Goal: Transaction & Acquisition: Purchase product/service

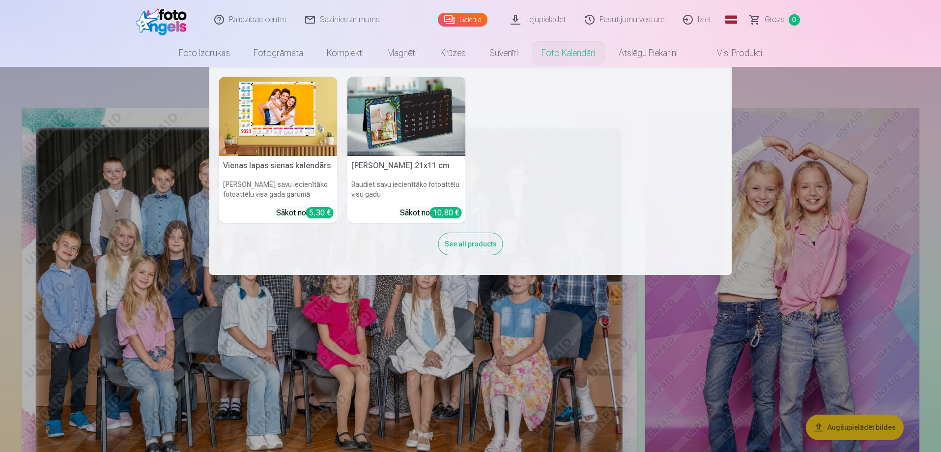
click at [802, 110] on nav "Vienas lapas sienas kalendārs Parādiet savu iecienītāko fotoattēlu visa gada ga…" at bounding box center [470, 171] width 941 height 208
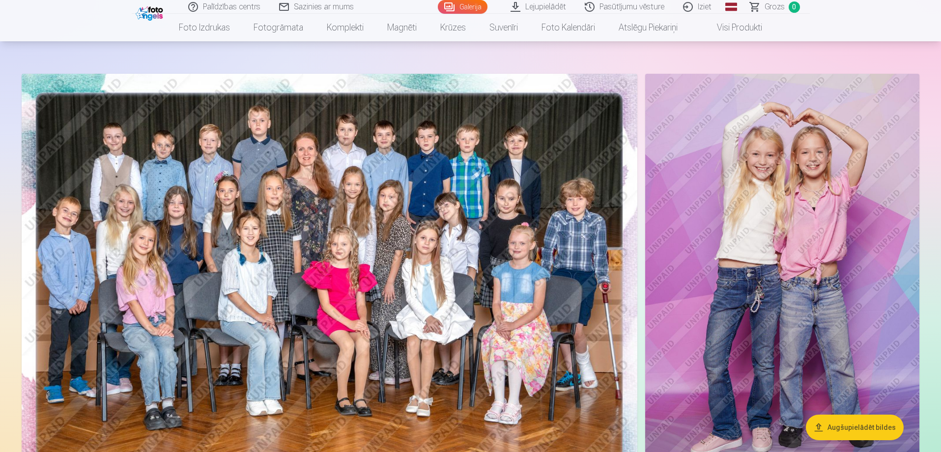
scroll to position [131, 0]
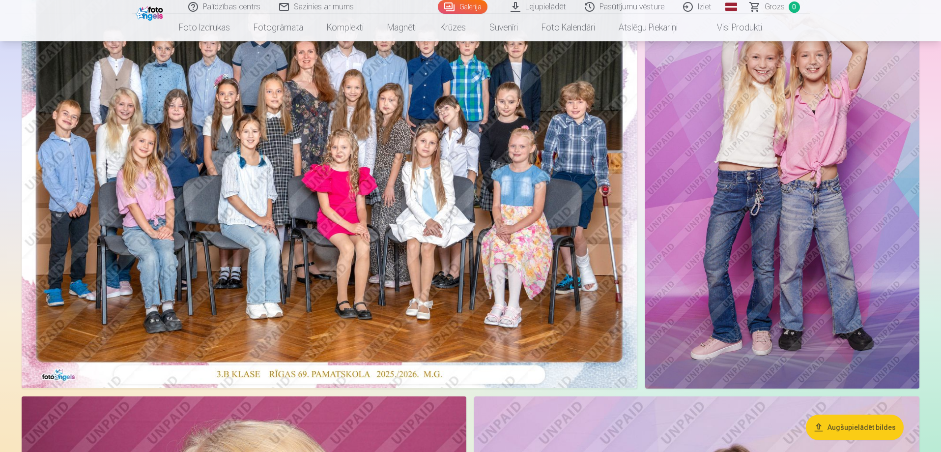
click at [475, 179] on img at bounding box center [330, 182] width 616 height 411
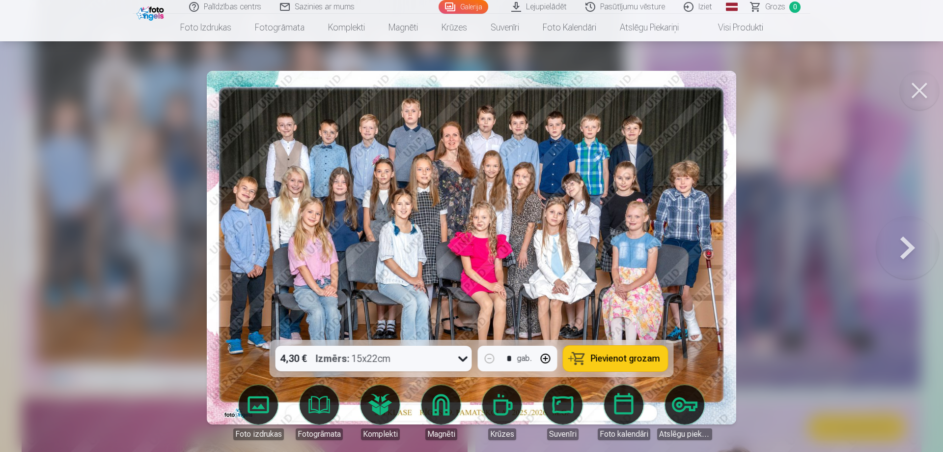
click at [617, 357] on span "Pievienot grozam" at bounding box center [625, 358] width 69 height 9
click at [909, 82] on button at bounding box center [919, 90] width 39 height 39
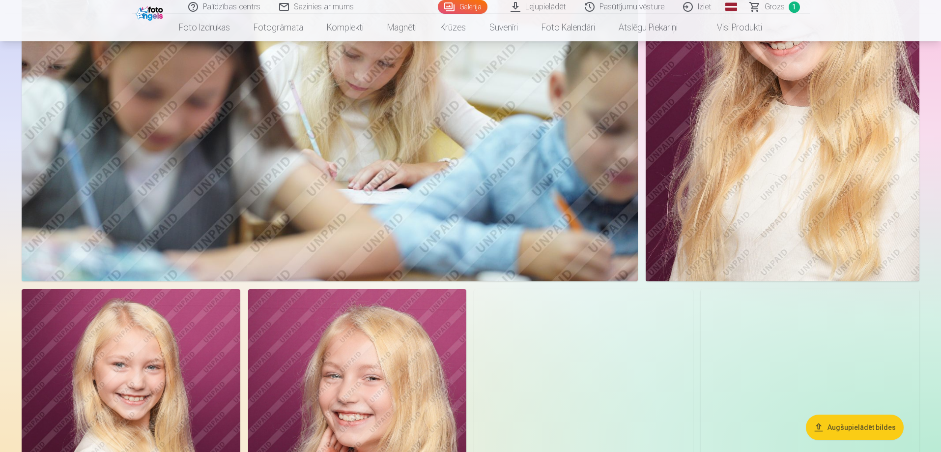
scroll to position [1245, 0]
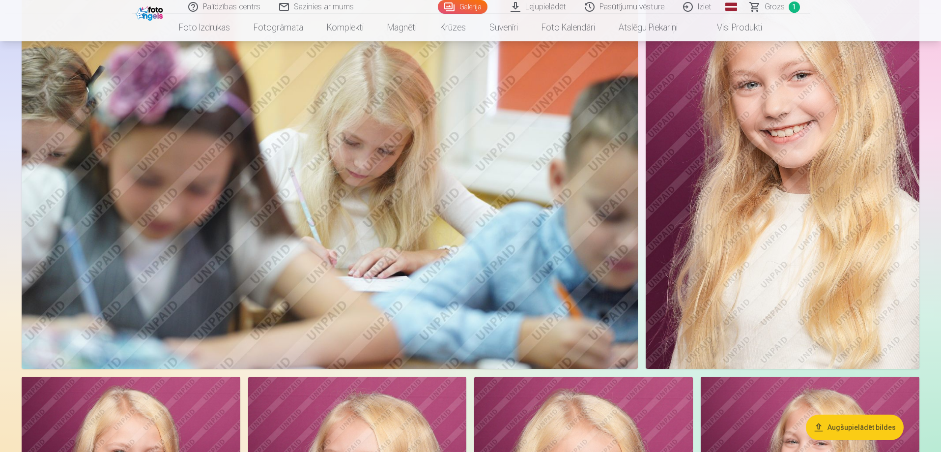
click at [826, 189] on img at bounding box center [783, 163] width 274 height 411
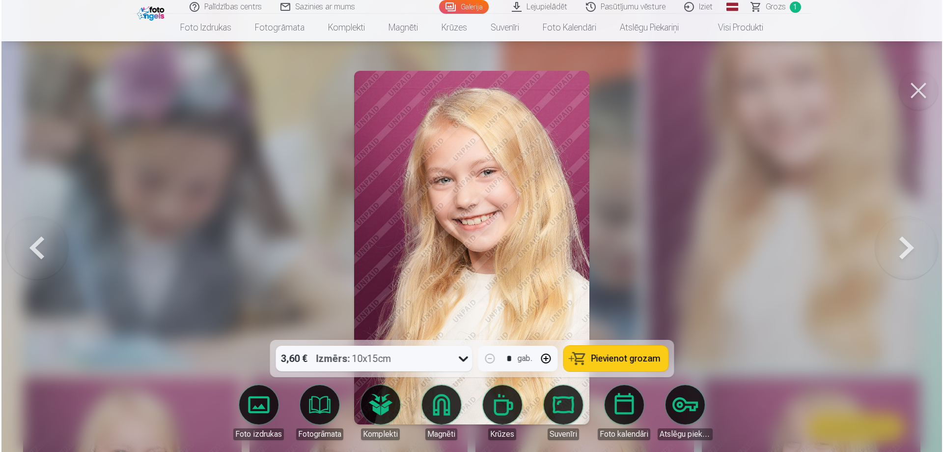
scroll to position [1248, 0]
click at [602, 354] on span "Pievienot grozam" at bounding box center [625, 358] width 69 height 9
click at [913, 84] on button at bounding box center [919, 90] width 39 height 39
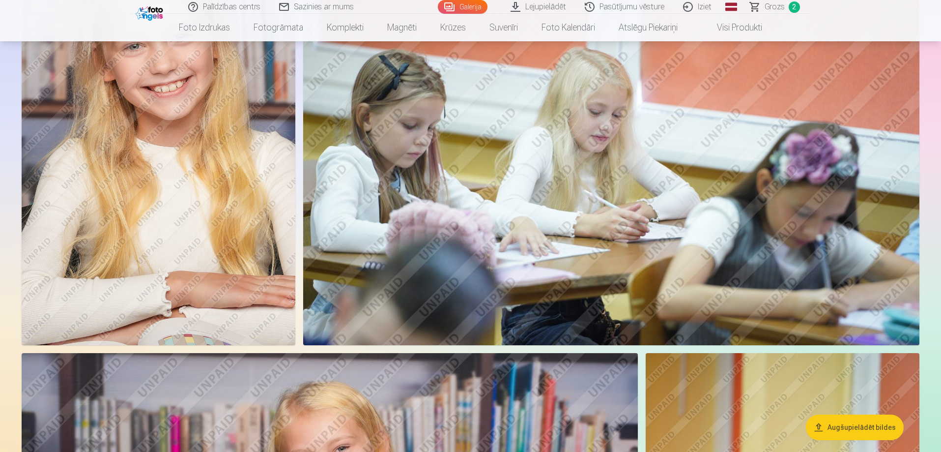
scroll to position [2227, 0]
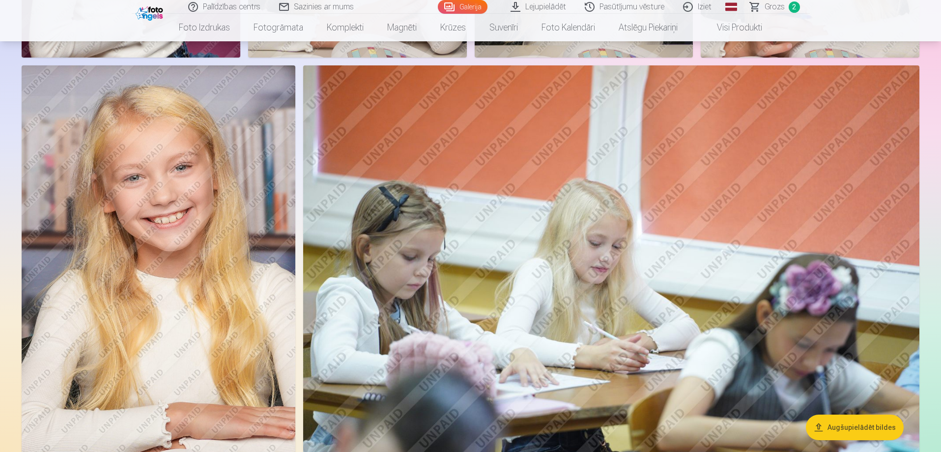
click at [227, 243] on img at bounding box center [159, 270] width 274 height 411
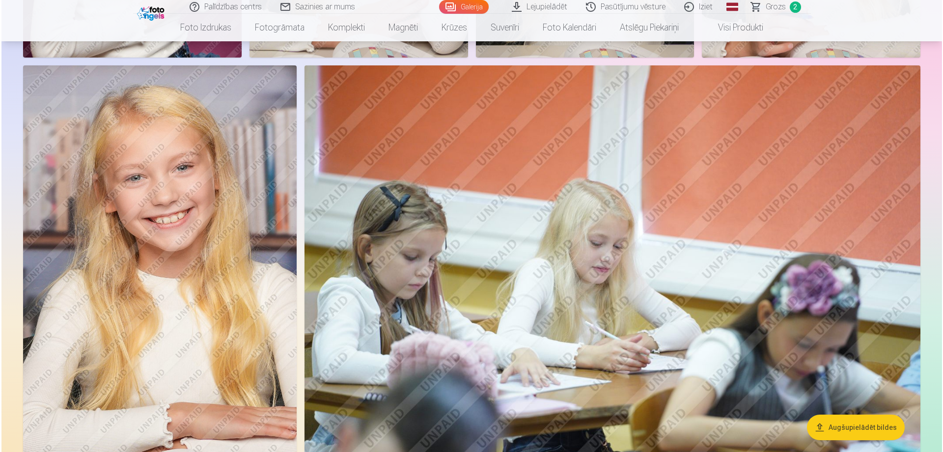
scroll to position [2232, 0]
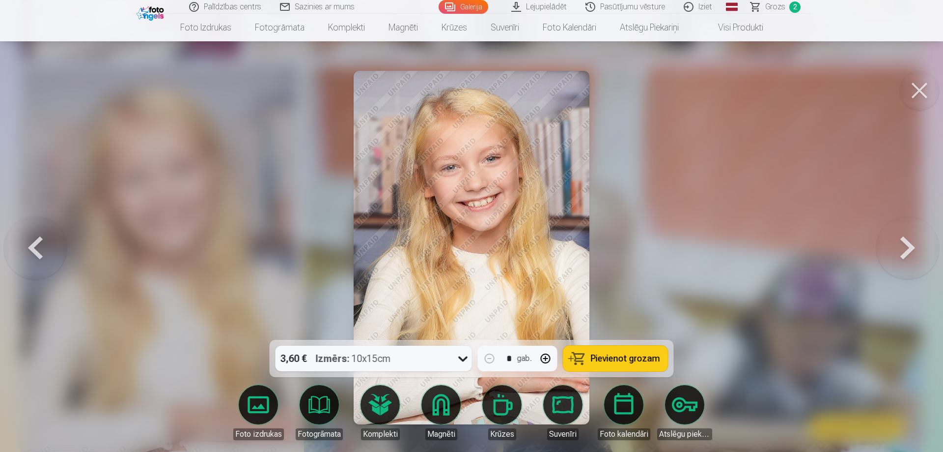
drag, startPoint x: 610, startPoint y: 354, endPoint x: 617, endPoint y: 354, distance: 6.4
click at [616, 354] on span "Pievienot grozam" at bounding box center [625, 358] width 69 height 9
click at [918, 85] on button at bounding box center [919, 90] width 39 height 39
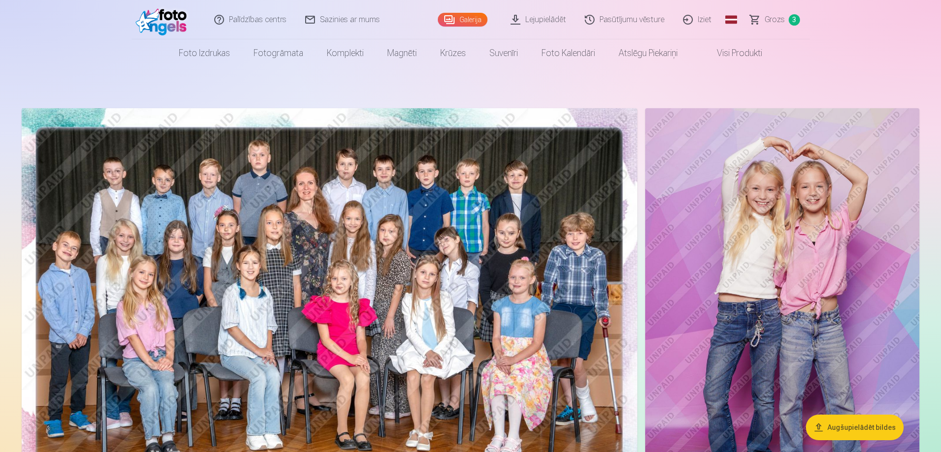
click at [772, 12] on link "Grozs 3" at bounding box center [775, 19] width 69 height 39
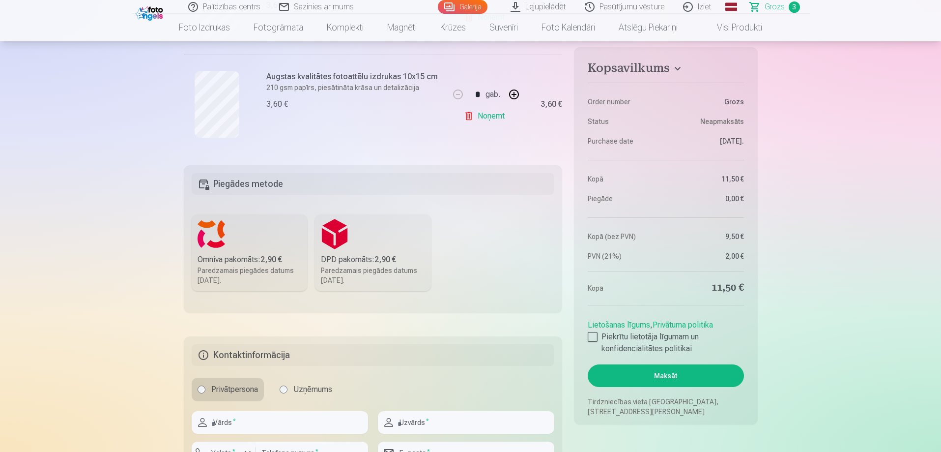
scroll to position [393, 0]
click at [249, 247] on label "Omniva pakomāts : 2,90 € Paredzamais piegādes datums 25.10.2025." at bounding box center [250, 254] width 116 height 77
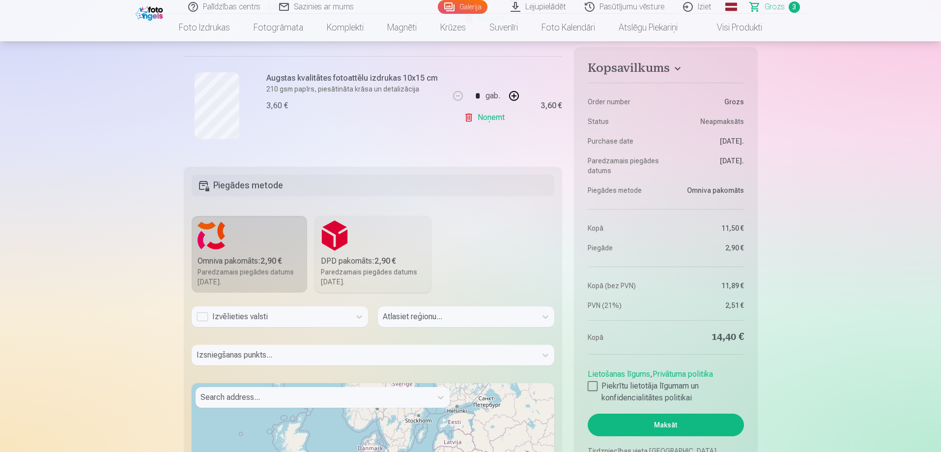
click at [203, 315] on div "Izvēlieties valsti" at bounding box center [271, 317] width 149 height 12
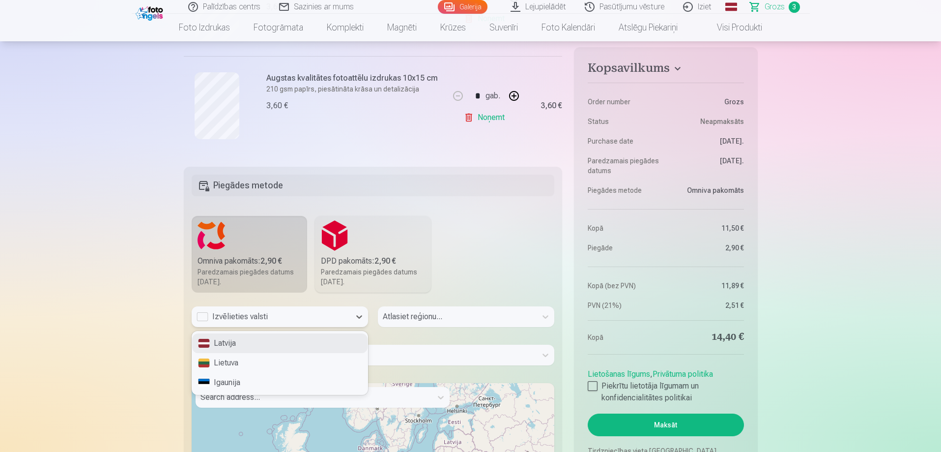
drag, startPoint x: 238, startPoint y: 340, endPoint x: 259, endPoint y: 340, distance: 21.6
click at [240, 340] on div "Latvija" at bounding box center [279, 343] width 175 height 20
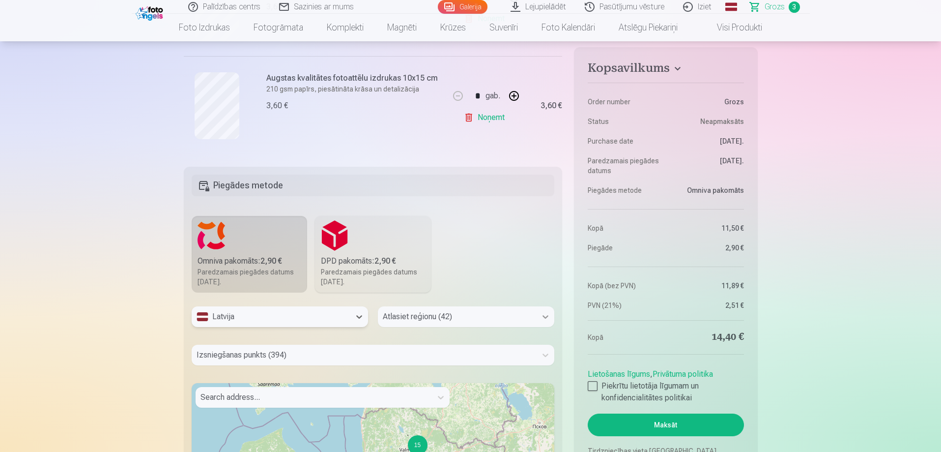
scroll to position [425, 0]
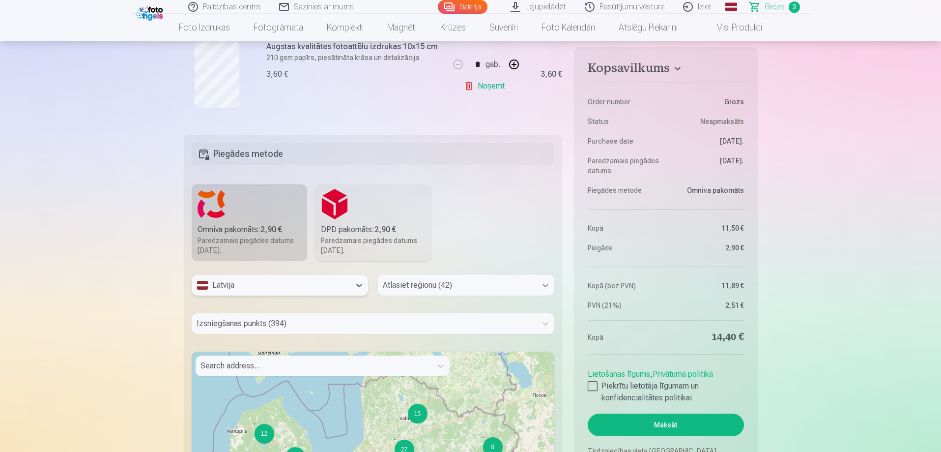
click at [547, 295] on div "Atlasiet reģionu (42)" at bounding box center [466, 285] width 176 height 21
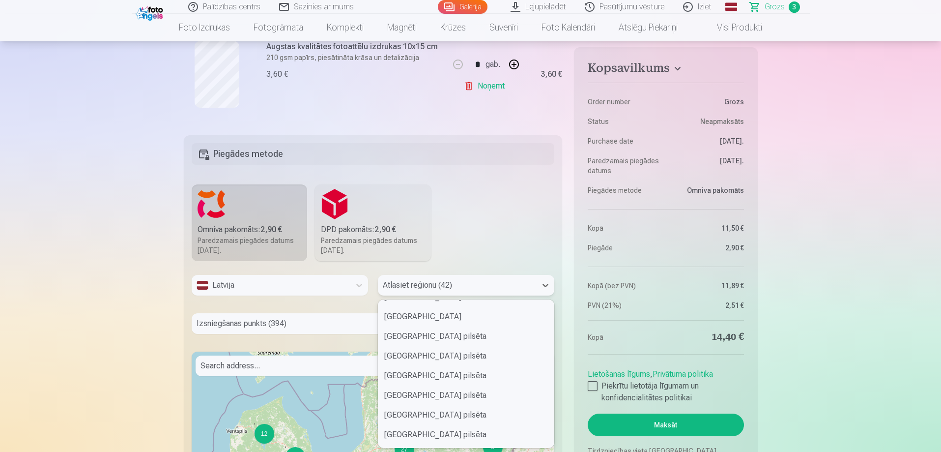
scroll to position [92, 0]
click at [407, 412] on div "Rīgas pilsēta" at bounding box center [465, 416] width 175 height 20
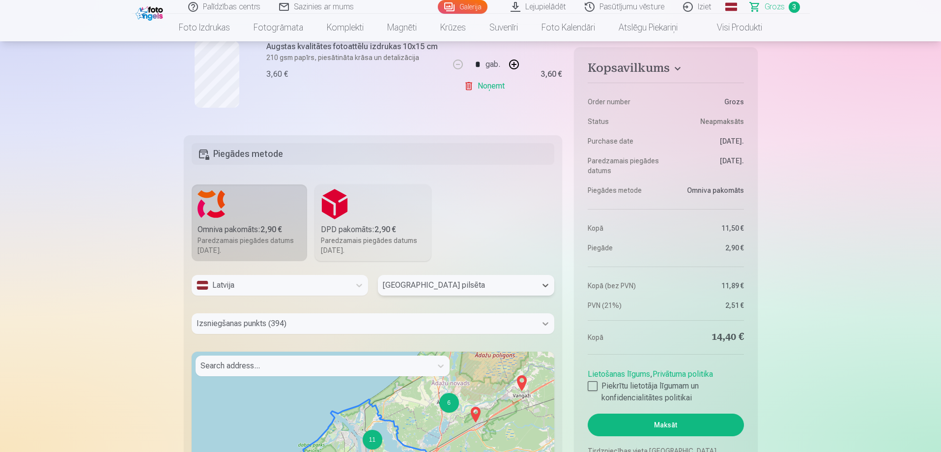
scroll to position [463, 0]
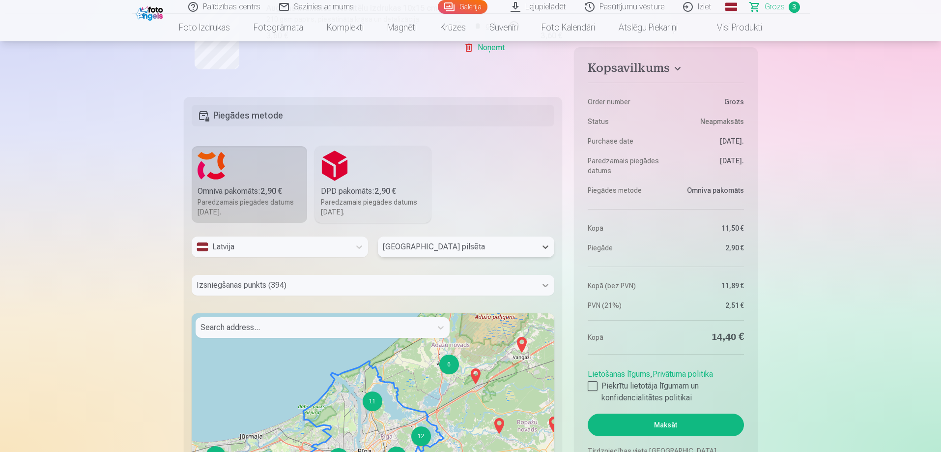
click at [547, 295] on div "Izsniegšanas punkts (394)" at bounding box center [373, 285] width 363 height 21
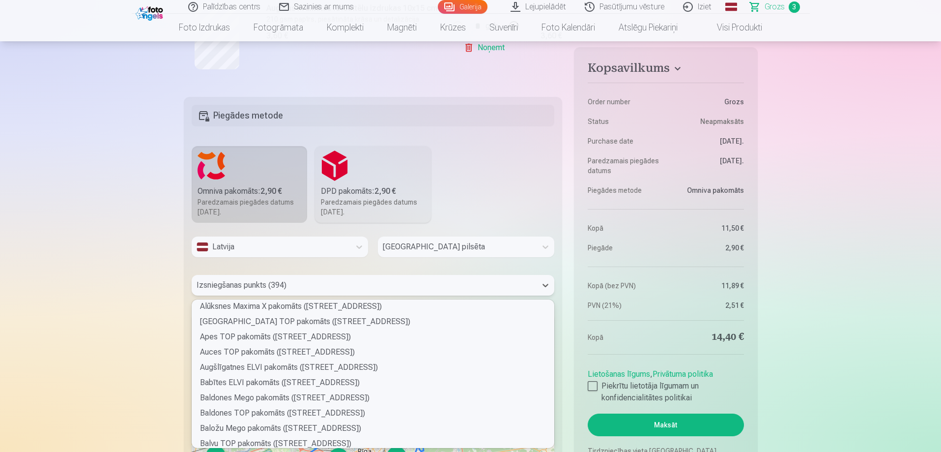
scroll to position [197, 0]
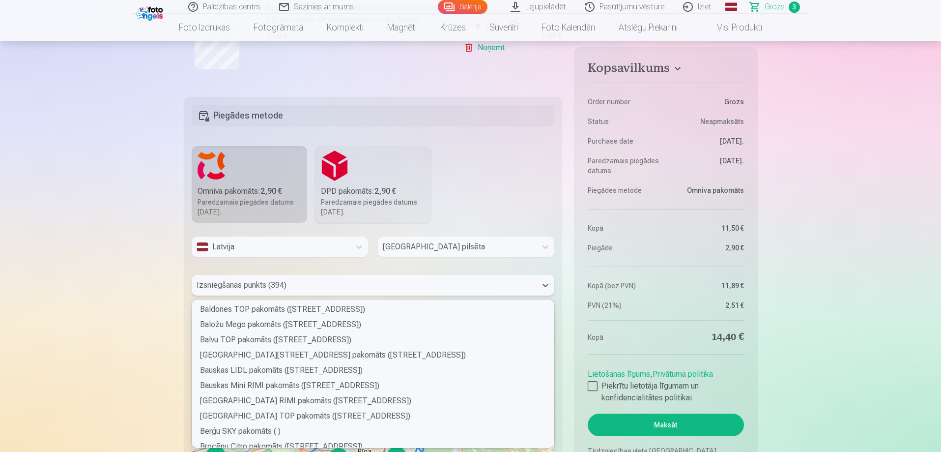
click at [266, 286] on div at bounding box center [365, 285] width 336 height 14
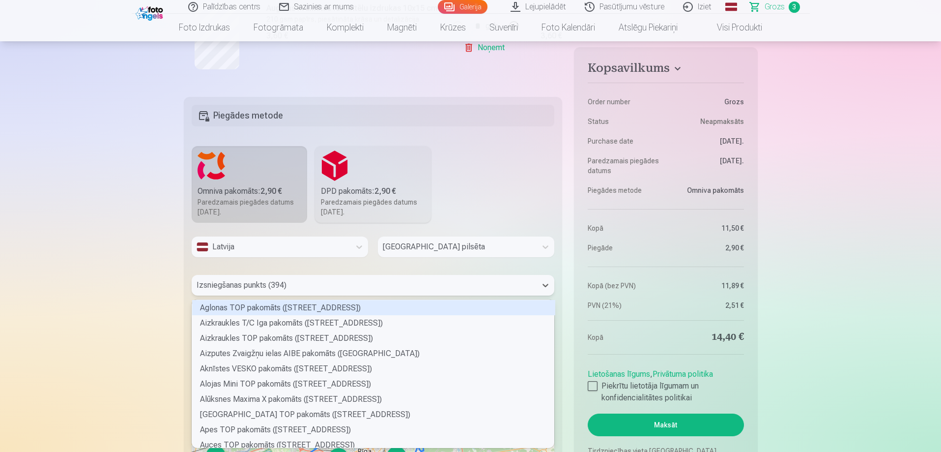
click at [271, 283] on div at bounding box center [365, 285] width 336 height 14
click at [269, 283] on div at bounding box center [365, 285] width 336 height 14
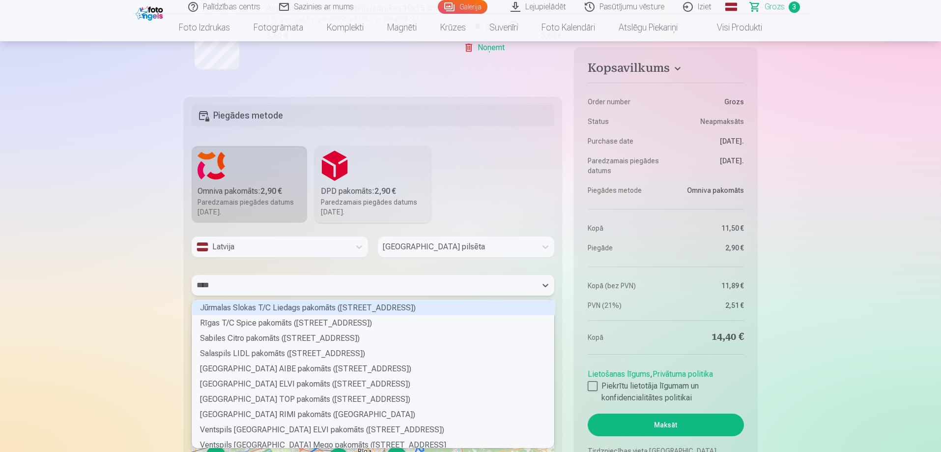
scroll to position [13, 359]
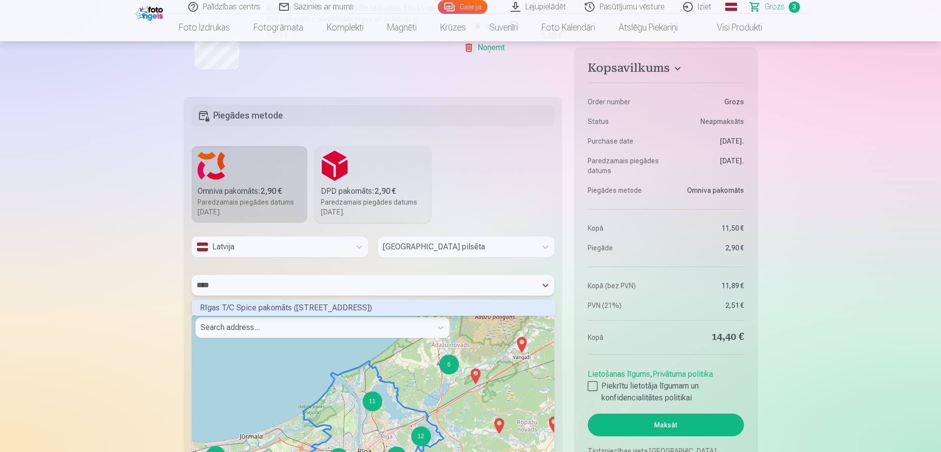
type input "*****"
click at [263, 308] on div "Rīgas T/C Spice pakomāts (Lielirbes iela 29)" at bounding box center [373, 307] width 363 height 15
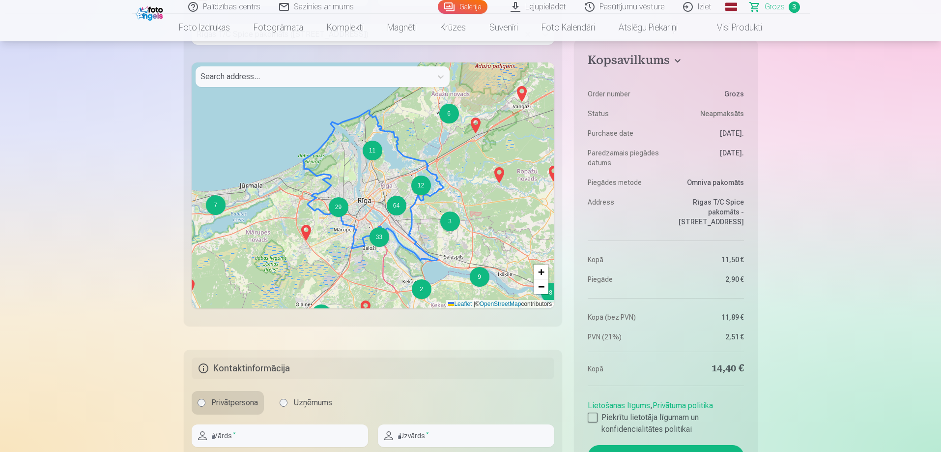
scroll to position [791, 0]
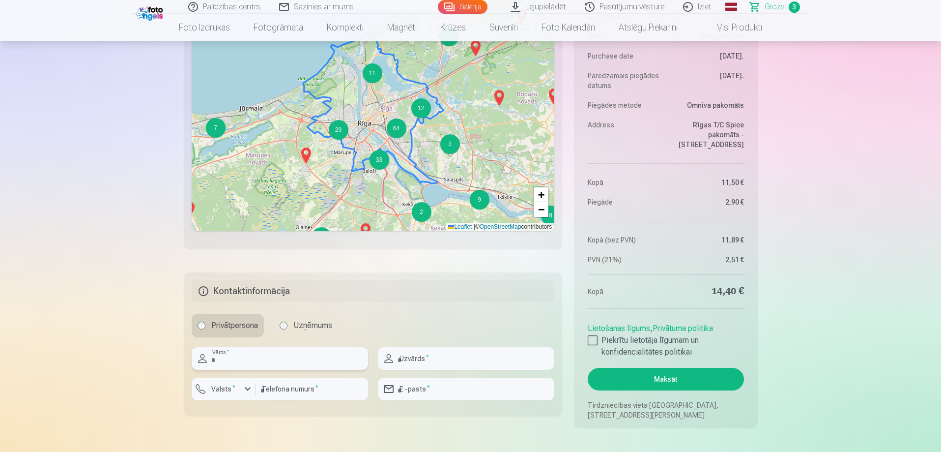
click at [268, 361] on input "text" at bounding box center [280, 358] width 176 height 23
type input "******"
click at [418, 359] on input "text" at bounding box center [466, 358] width 176 height 23
type input "**********"
click at [295, 395] on input "number" at bounding box center [311, 388] width 113 height 23
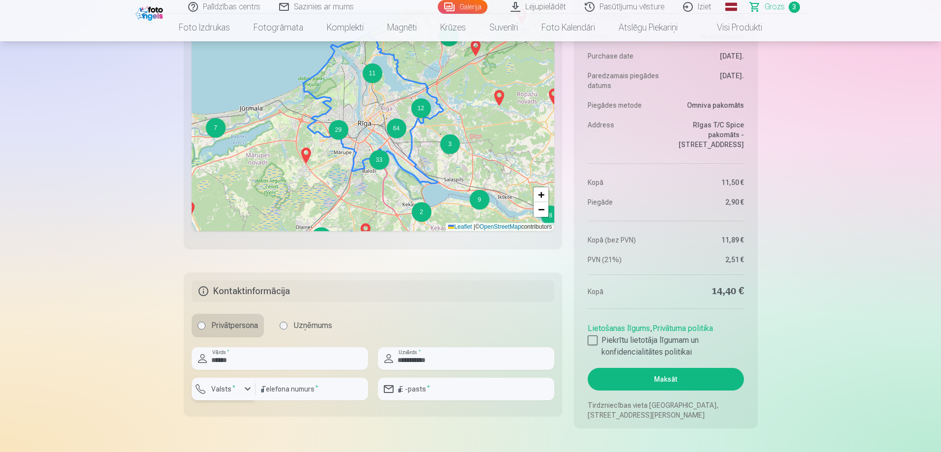
click at [227, 389] on label "Valsts *" at bounding box center [223, 389] width 32 height 10
drag, startPoint x: 255, startPoint y: 407, endPoint x: 261, endPoint y: 404, distance: 6.8
click at [257, 407] on li "+371 Latvija" at bounding box center [234, 412] width 70 height 20
click at [307, 386] on input "number" at bounding box center [311, 388] width 113 height 23
type input "********"
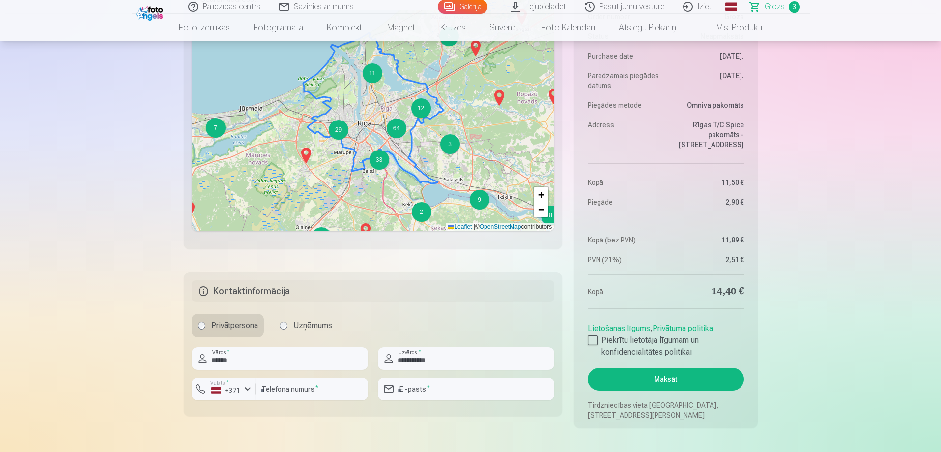
click at [443, 393] on input "email" at bounding box center [466, 388] width 176 height 23
type input "**********"
click at [595, 341] on div at bounding box center [593, 340] width 10 height 10
click at [641, 380] on button "Maksāt" at bounding box center [666, 379] width 156 height 23
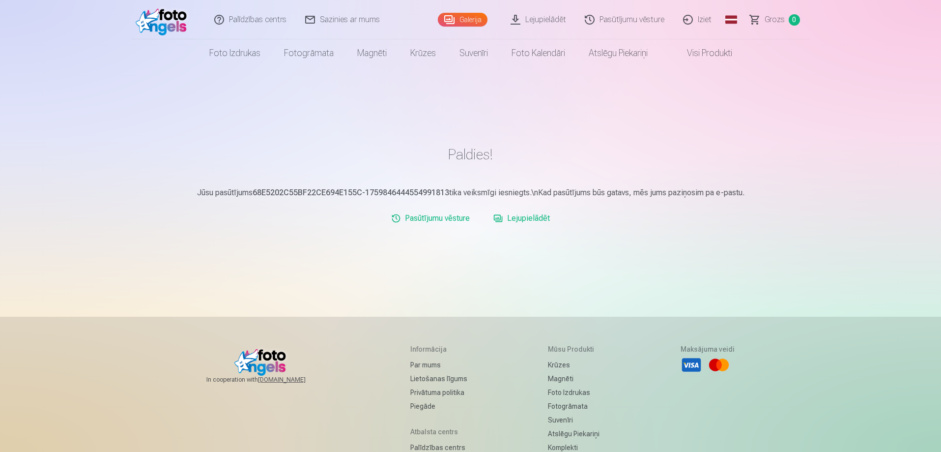
click at [708, 17] on link "Iziet" at bounding box center [697, 19] width 47 height 39
